Goal: Information Seeking & Learning: Learn about a topic

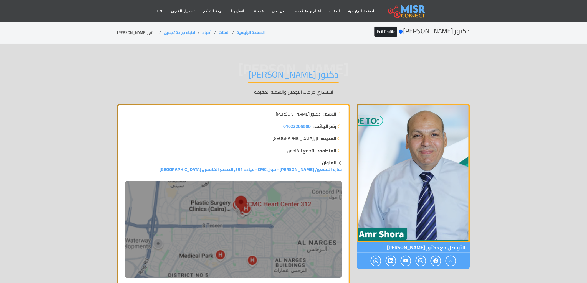
click at [399, 37] on div "دكتور عمرو شوره Verified account Edit Profile الصفحة الرئيسية الفئات أطباء اطبا…" at bounding box center [293, 32] width 353 height 11
click at [398, 28] on link "Edit Profile" at bounding box center [386, 32] width 23 height 10
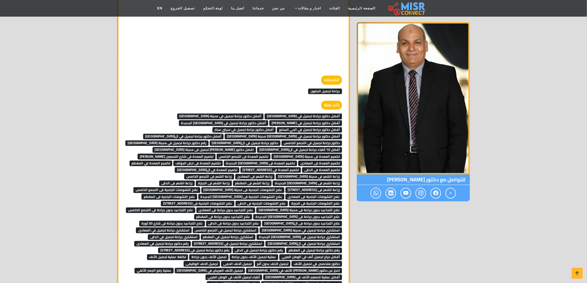
scroll to position [1388, 0]
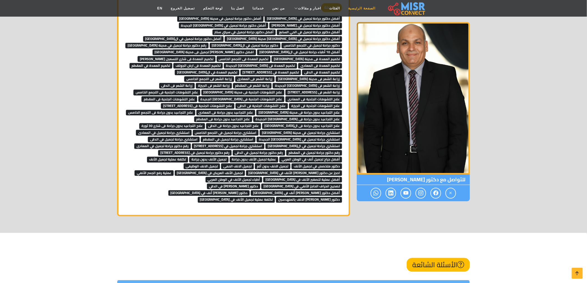
click at [350, 10] on link "الصفحة الرئيسية" at bounding box center [362, 8] width 35 height 11
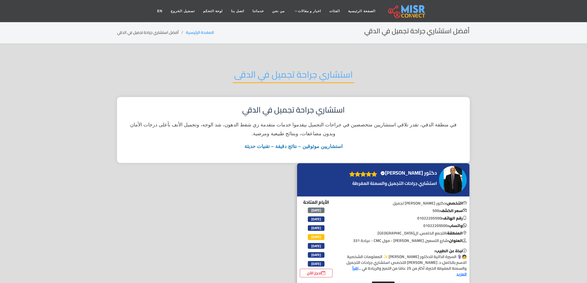
click at [276, 69] on h2 "استشاري جراحة تجميل في الدقى" at bounding box center [294, 76] width 122 height 14
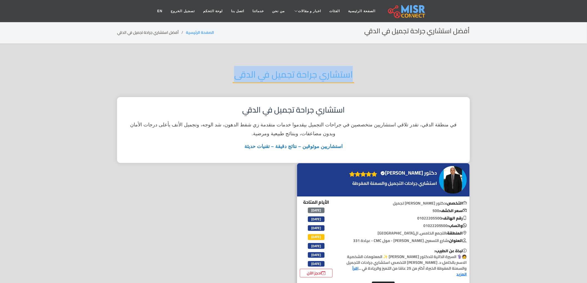
click at [276, 69] on h2 "استشاري جراحة تجميل في الدقى" at bounding box center [294, 76] width 122 height 14
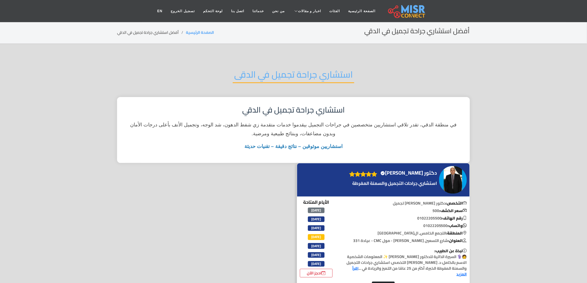
click at [430, 169] on div "دكتور عمرو شوره Verified account" at bounding box center [393, 180] width 92 height 23
click at [423, 170] on h4 "دكتور عمرو شوره Verified account" at bounding box center [409, 173] width 56 height 6
click at [402, 170] on h4 "دكتور عمرو شوره Verified account" at bounding box center [409, 173] width 56 height 6
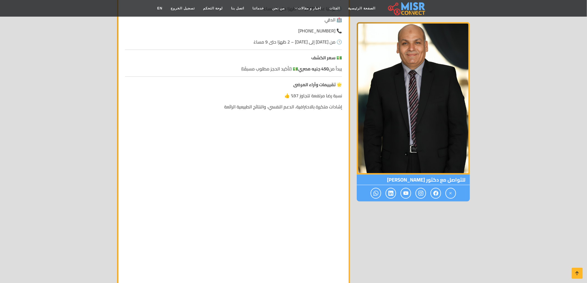
scroll to position [1018, 0]
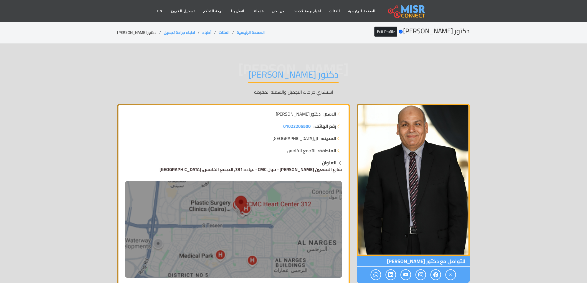
click at [302, 173] on link "شارع التسعين [PERSON_NAME] - مول CMC - عيادة 331, التجمع الخامس, [GEOGRAPHIC_DA…" at bounding box center [233, 221] width 217 height 113
click at [395, 32] on link "Edit Profile" at bounding box center [386, 32] width 23 height 10
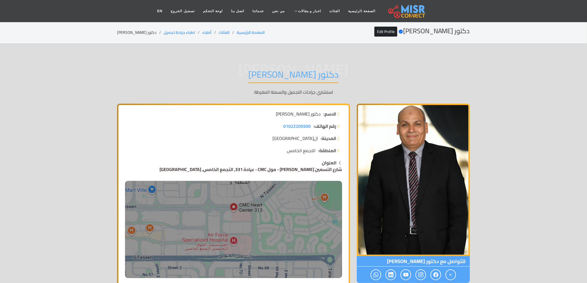
click at [302, 172] on link "شارع التسعين الشمالي - مول CMC - عيادة 331, التجمع الخامس, القاهرة" at bounding box center [233, 221] width 217 height 113
click at [295, 80] on h1 "دكتور عمرو شوره" at bounding box center [293, 76] width 90 height 14
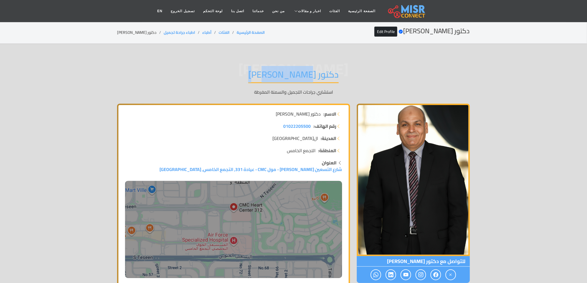
click at [295, 80] on h1 "دكتور عمرو شوره" at bounding box center [293, 76] width 90 height 14
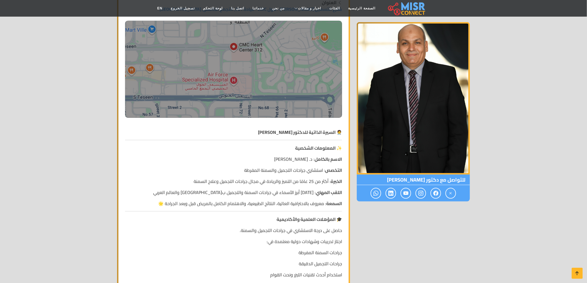
scroll to position [185, 0]
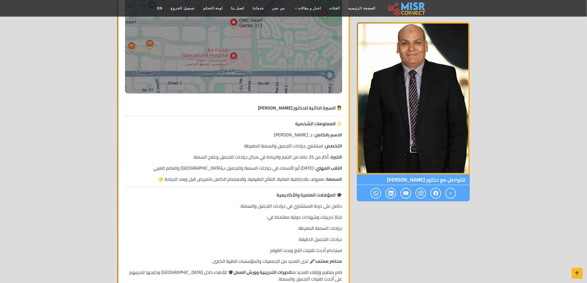
click at [300, 155] on p "الخبرة : أكثر من 25 عامًا من التميز والريادة في مجال جراحات التجميل وعلاج السمنة" at bounding box center [233, 157] width 217 height 7
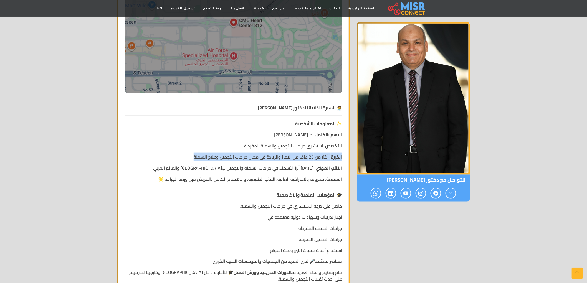
click at [300, 155] on p "الخبرة : أكثر من 25 عامًا من التميز والريادة في مجال جراحات التجميل وعلاج السمنة" at bounding box center [233, 157] width 217 height 7
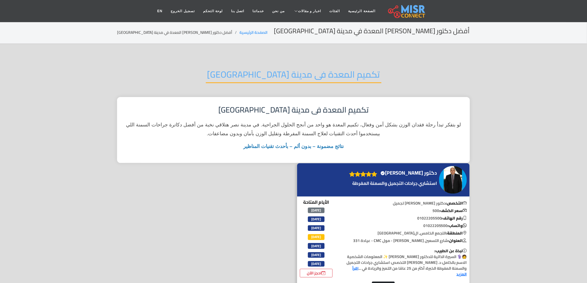
click at [287, 79] on h2 "تكميم المعدة فى مدينة [GEOGRAPHIC_DATA]" at bounding box center [294, 76] width 176 height 14
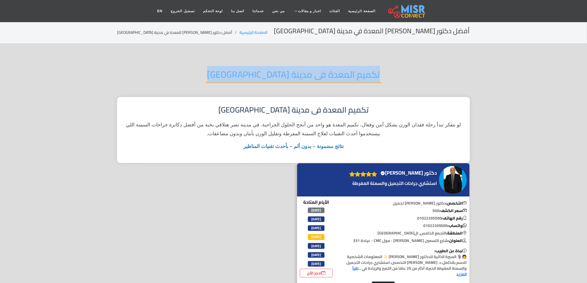
click at [287, 79] on h2 "تكميم المعدة فى مدينة نصر" at bounding box center [294, 76] width 176 height 14
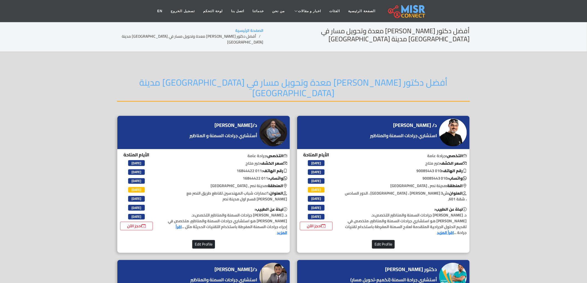
click at [329, 77] on h2 "أفضل دكتور [PERSON_NAME] معدة وتحويل مسار في [GEOGRAPHIC_DATA] مدينة [GEOGRAPHI…" at bounding box center [293, 89] width 353 height 25
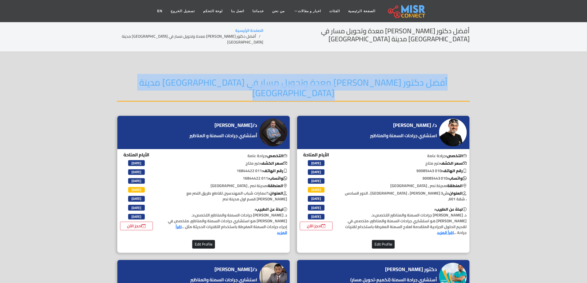
click at [329, 77] on h2 "أفضل دكتور [PERSON_NAME] معدة وتحويل مسار في [GEOGRAPHIC_DATA] مدينة [GEOGRAPHI…" at bounding box center [293, 89] width 353 height 25
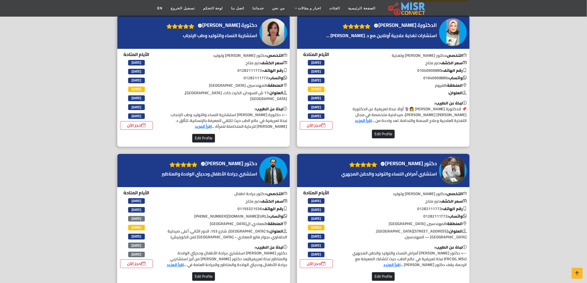
scroll to position [672, 0]
click at [239, 161] on h4 "دكتور [PERSON_NAME] Verified account" at bounding box center [229, 164] width 56 height 6
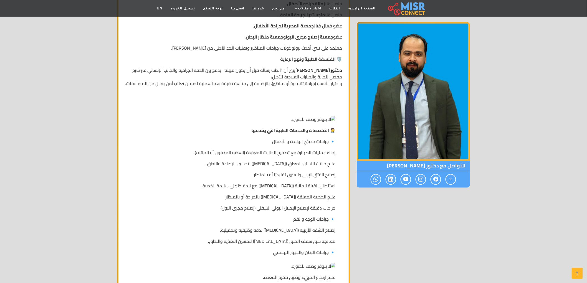
scroll to position [216, 0]
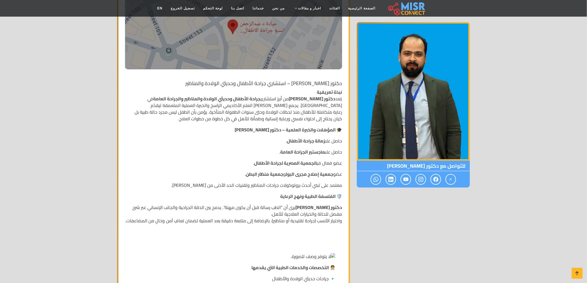
click at [313, 248] on p at bounding box center [234, 250] width 204 height 21
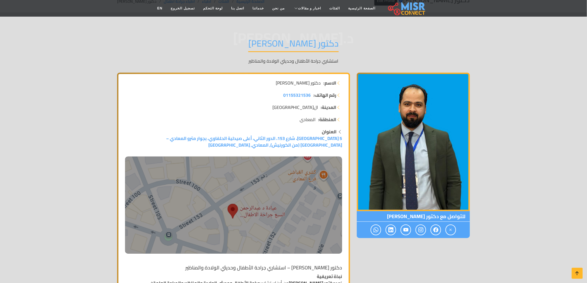
scroll to position [31, 0]
click at [165, 67] on div "د.[PERSON_NAME] دكتور [PERSON_NAME] استشاري جراحة الأطفال وحديثي الولادة والمنا…" at bounding box center [293, 51] width 353 height 43
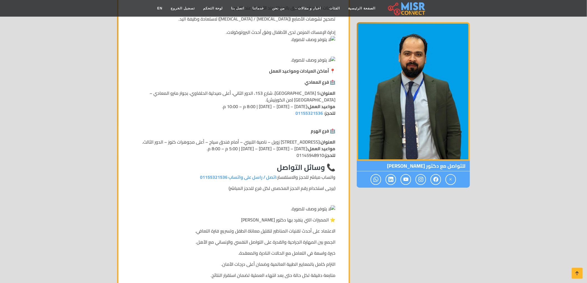
scroll to position [833, 0]
